Goal: Task Accomplishment & Management: Manage account settings

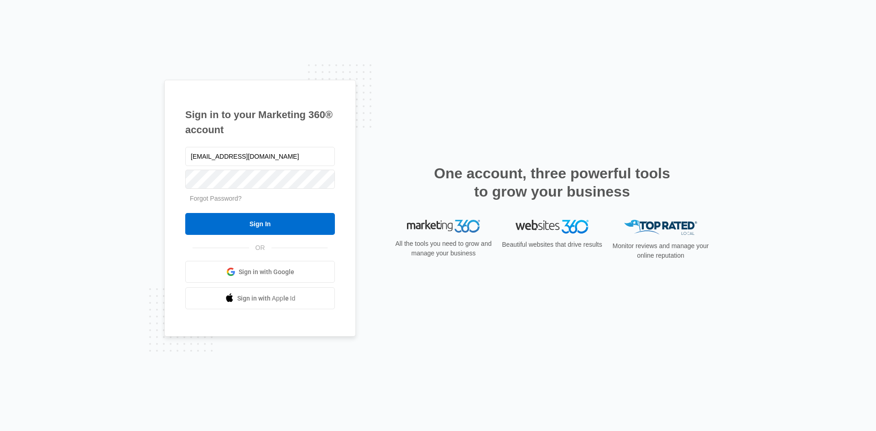
click at [185, 213] on input "Sign In" at bounding box center [260, 224] width 150 height 22
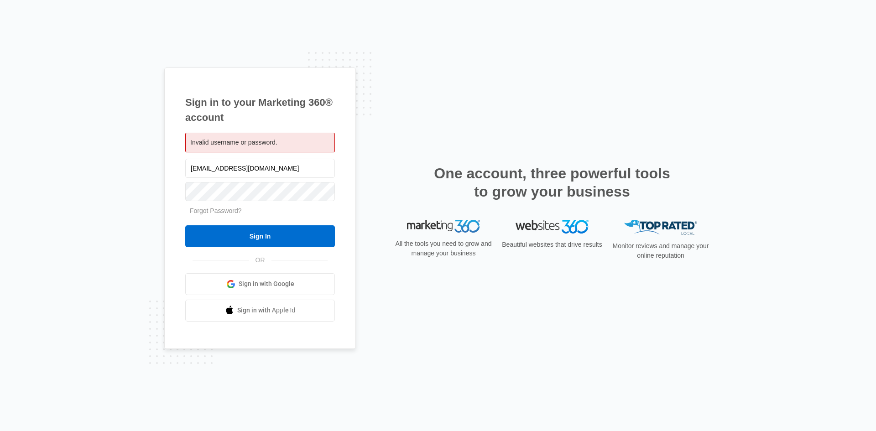
click at [185, 225] on input "Sign In" at bounding box center [260, 236] width 150 height 22
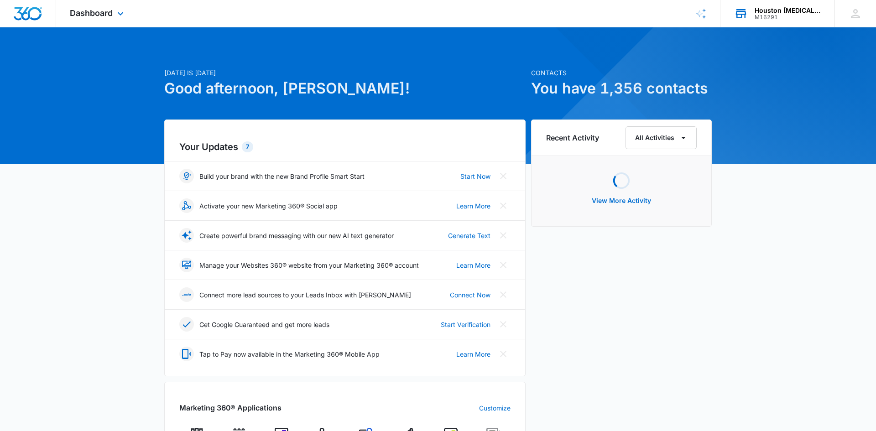
click at [789, 13] on div "Houston [MEDICAL_DATA] & Spine Institue" at bounding box center [788, 10] width 67 height 7
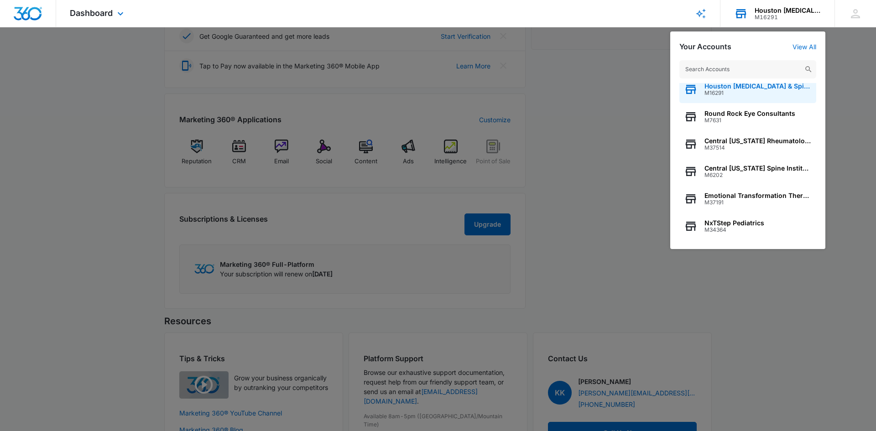
scroll to position [108, 0]
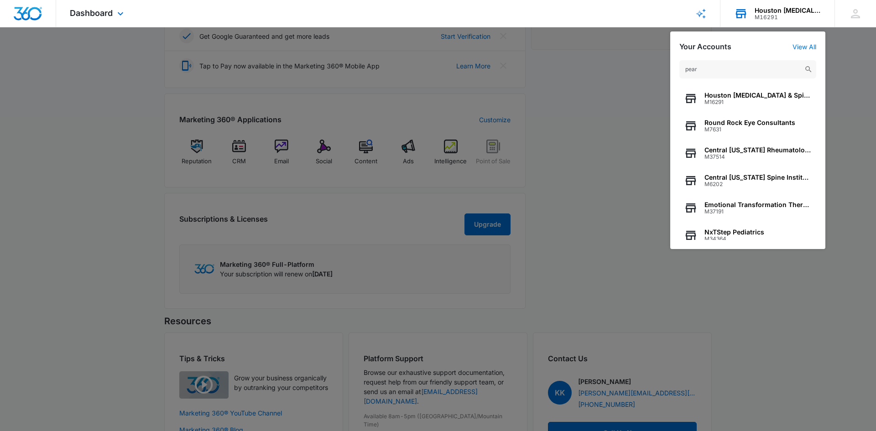
type input "pearl"
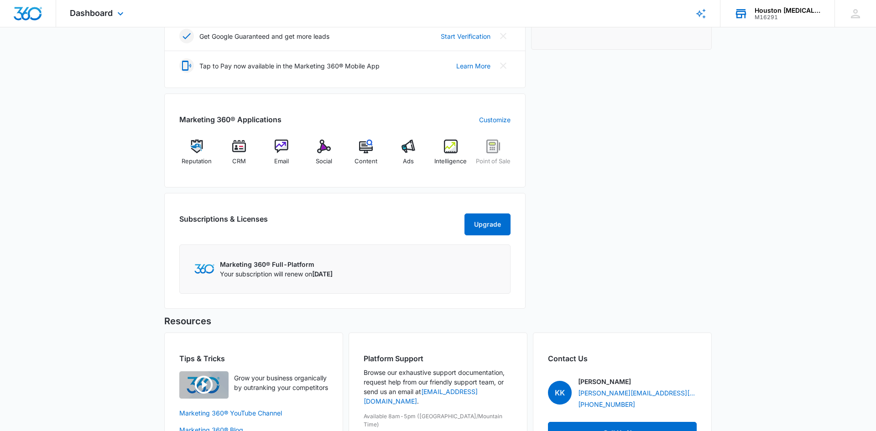
scroll to position [0, 0]
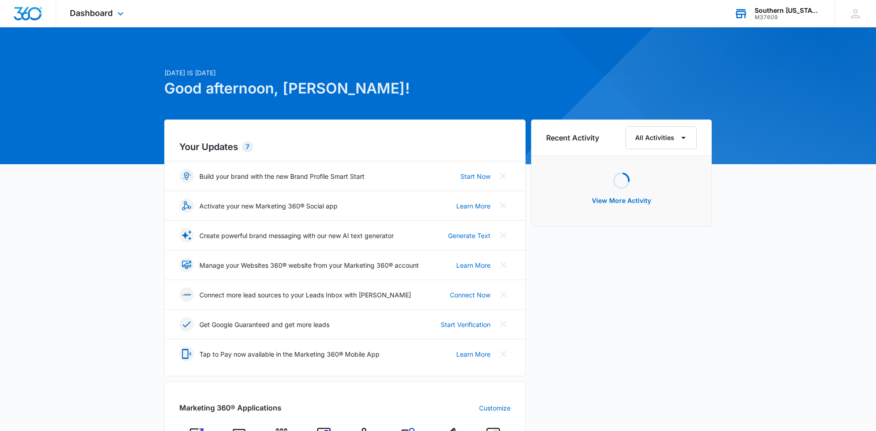
click at [779, 15] on div "M37609" at bounding box center [788, 17] width 67 height 6
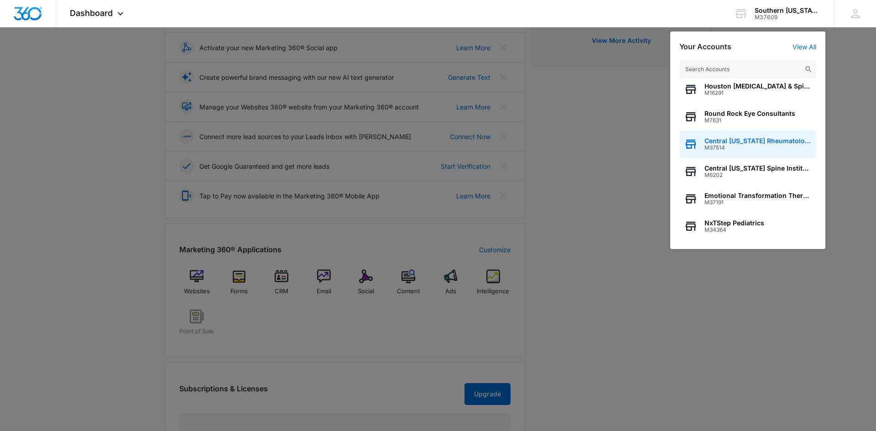
scroll to position [290, 0]
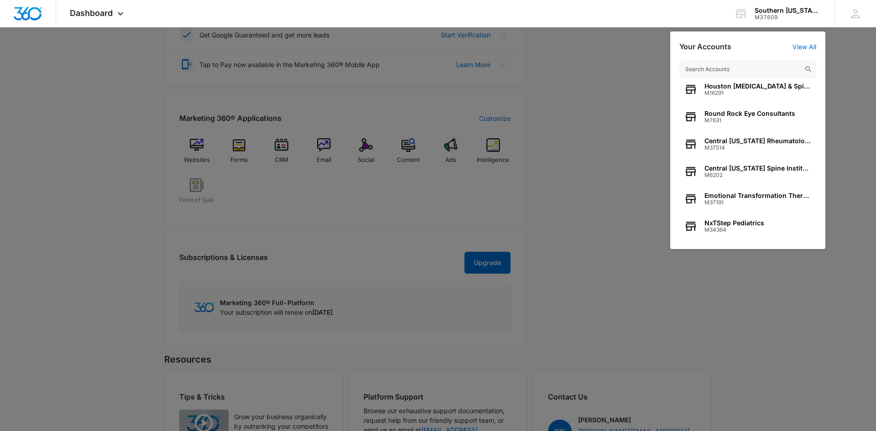
click at [732, 67] on input "text" at bounding box center [747, 69] width 137 height 18
type input "pearl"
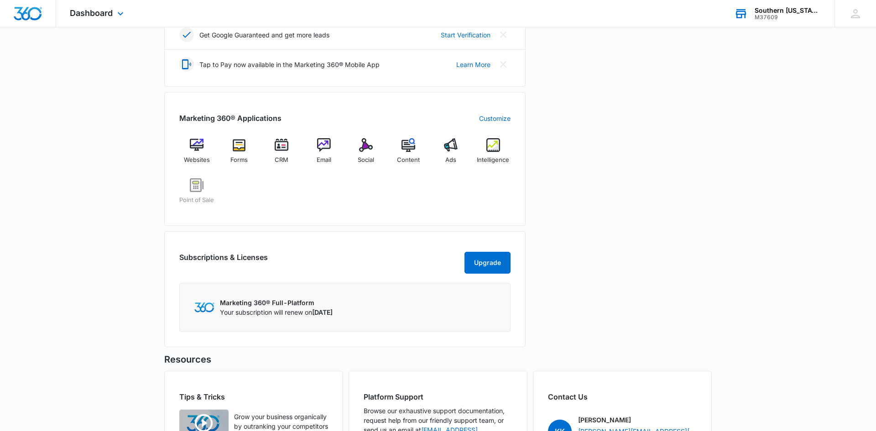
click at [782, 14] on div "M37609" at bounding box center [788, 17] width 67 height 6
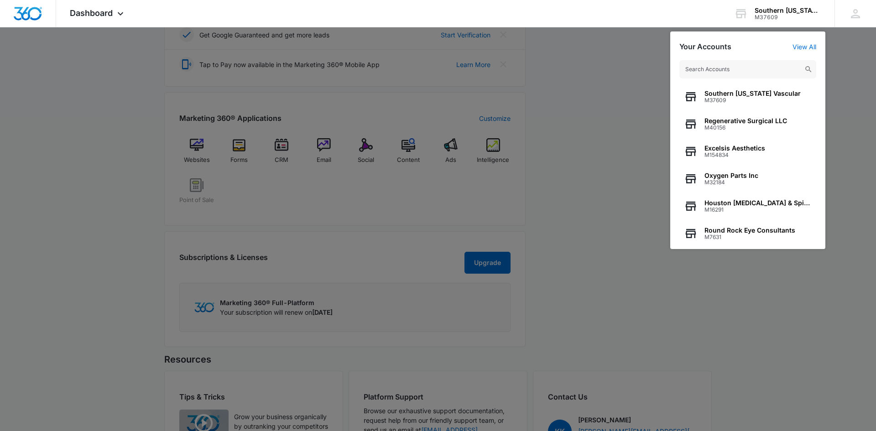
click at [740, 66] on input "text" at bounding box center [747, 69] width 137 height 18
click at [802, 44] on link "View All" at bounding box center [804, 47] width 24 height 8
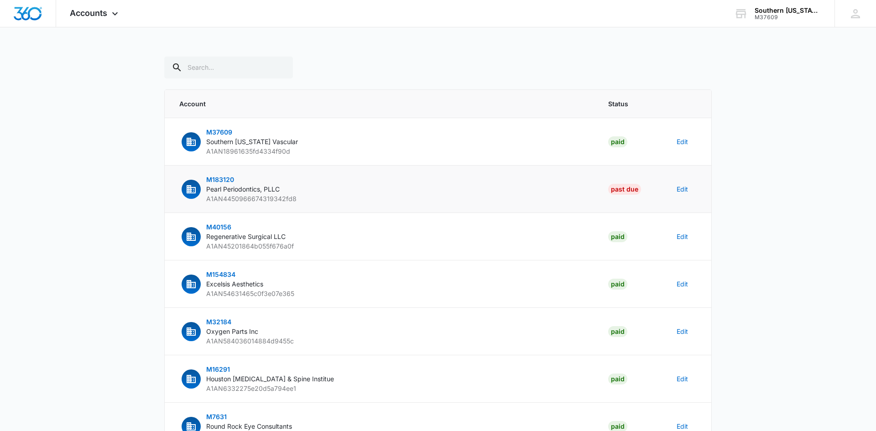
click at [364, 177] on td "M183120 Pearl Periodontics, PLLC A1AN4450966674319342fd8" at bounding box center [381, 189] width 433 height 47
click at [684, 190] on button "Edit" at bounding box center [682, 189] width 11 height 10
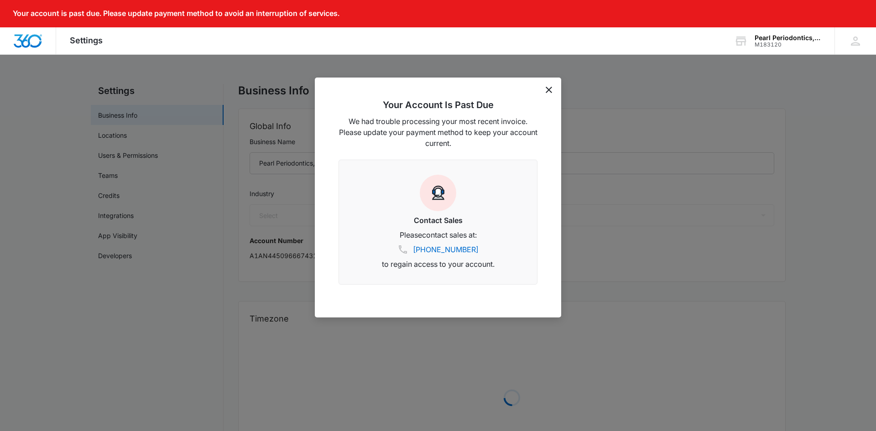
select select "15"
select select "US"
select select "America/[GEOGRAPHIC_DATA]"
click at [549, 92] on icon "dismiss this dialog" at bounding box center [549, 90] width 6 height 6
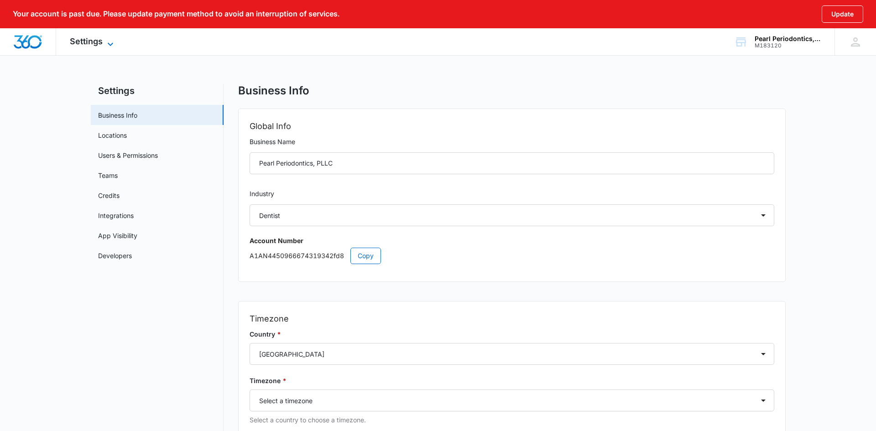
click at [105, 42] on icon at bounding box center [110, 44] width 11 height 11
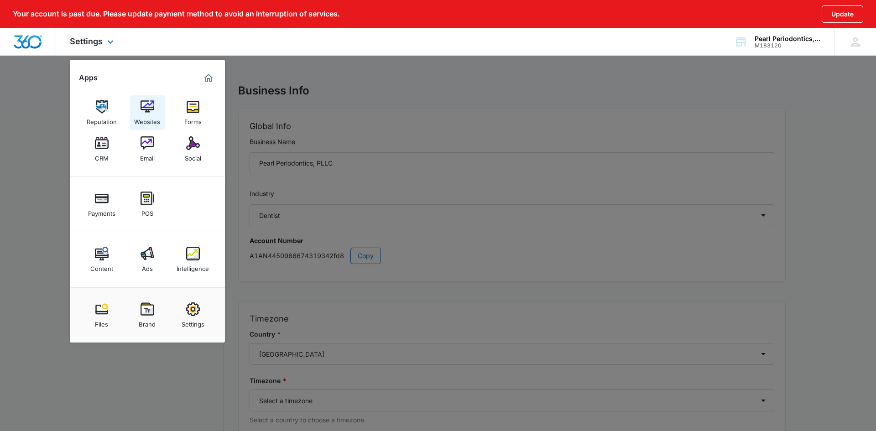
click at [151, 120] on div "Websites" at bounding box center [147, 120] width 26 height 12
